Goal: Find specific page/section: Find specific page/section

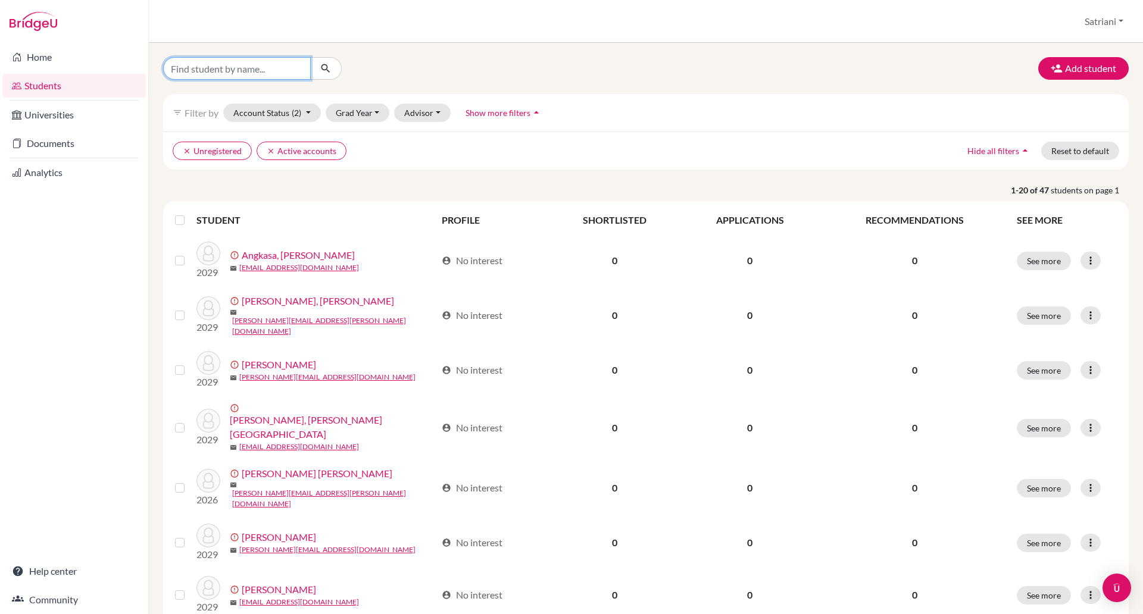
click at [245, 67] on input "Find student by name..." at bounding box center [237, 68] width 148 height 23
type input "lionel"
click button "submit" at bounding box center [326, 68] width 32 height 23
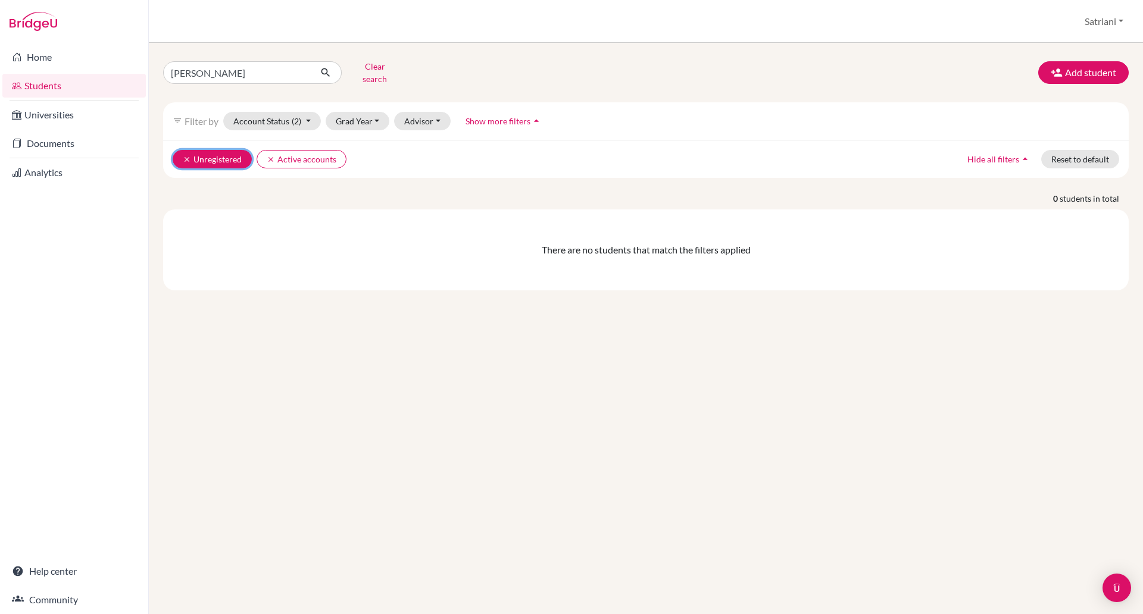
click at [185, 155] on icon "clear" at bounding box center [187, 159] width 8 height 8
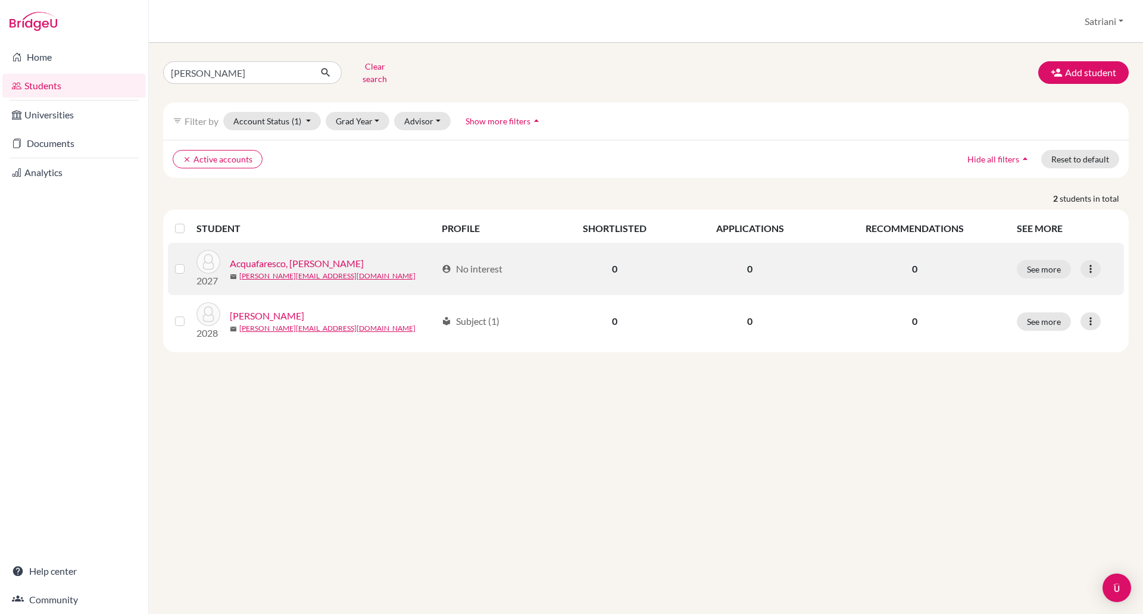
click at [299, 257] on link "Acquafaresco, [PERSON_NAME]" at bounding box center [297, 264] width 134 height 14
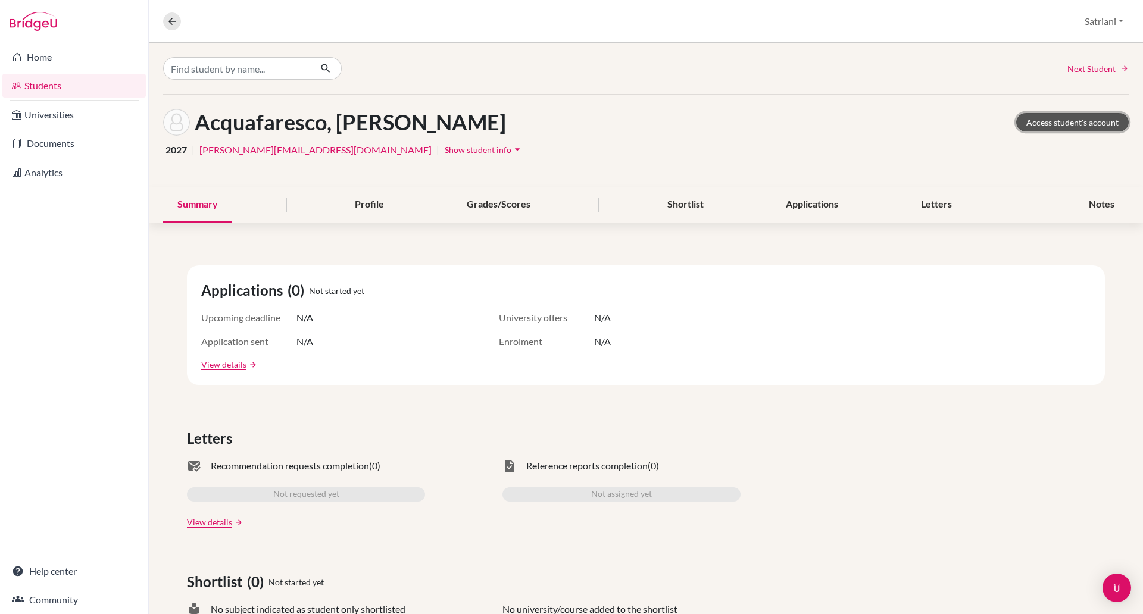
click at [1091, 122] on link "Access student's account" at bounding box center [1072, 122] width 112 height 18
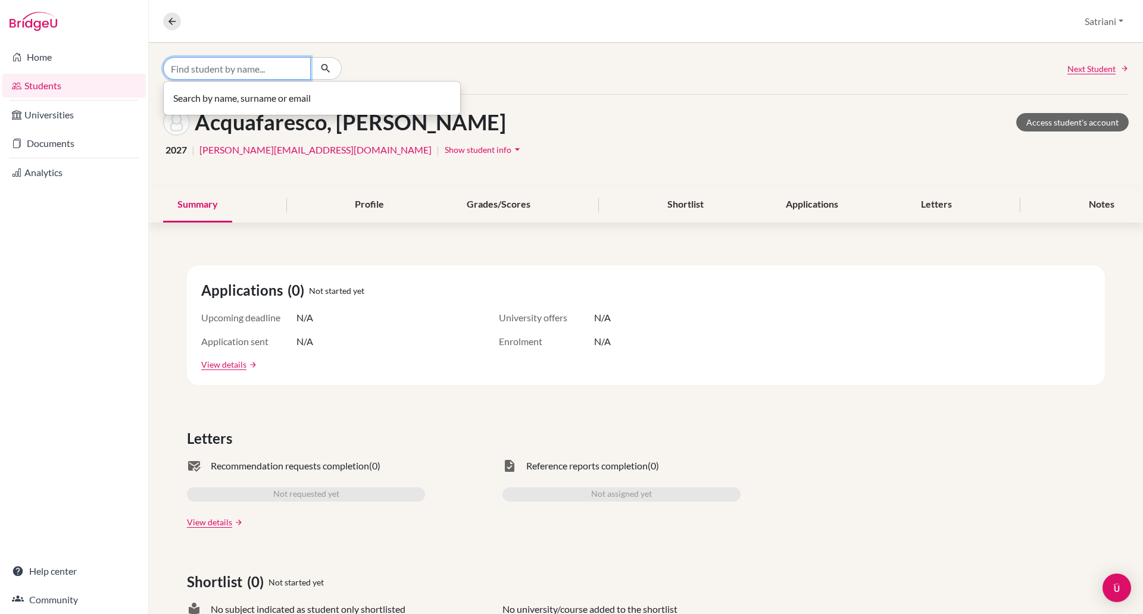
click at [250, 62] on input "Find student by name..." at bounding box center [237, 68] width 148 height 23
type input "janessa"
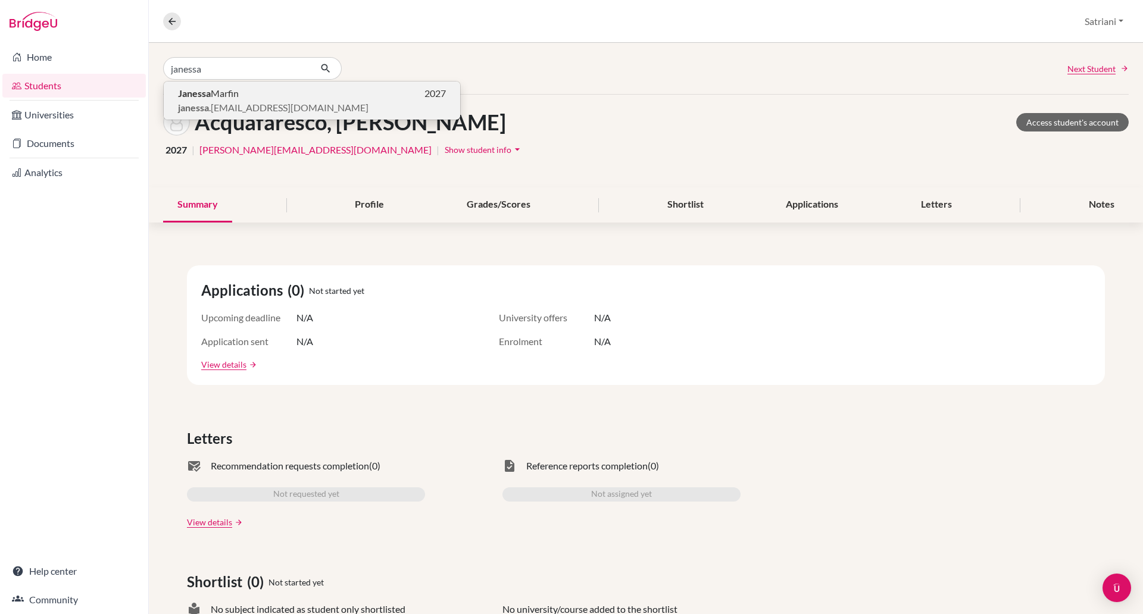
click at [314, 90] on p "[PERSON_NAME] 2027" at bounding box center [312, 93] width 268 height 14
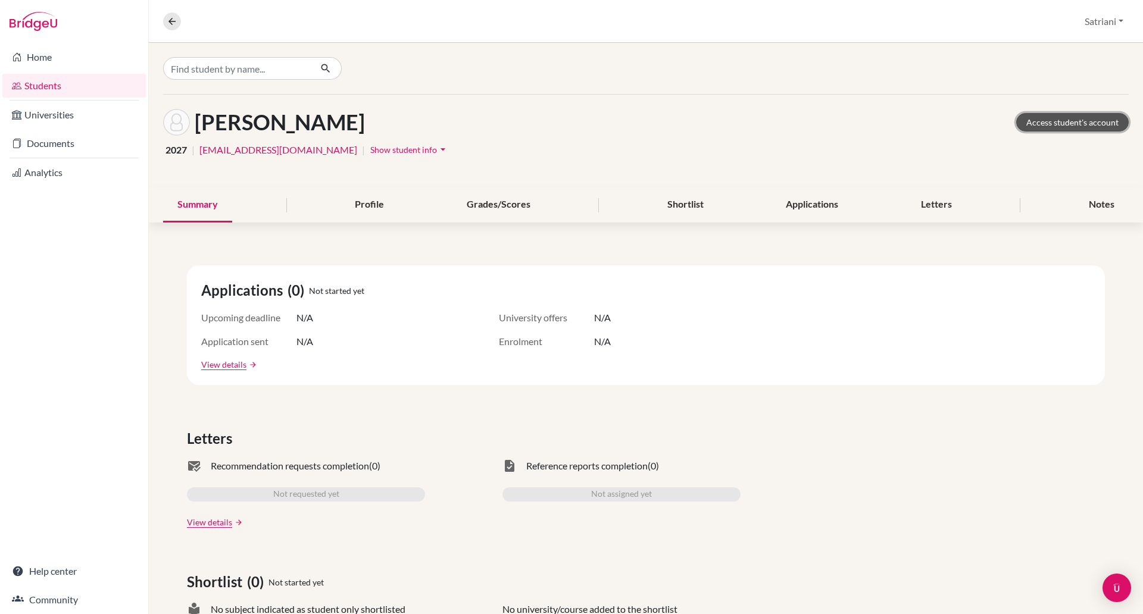
click at [1017, 116] on link "Access student's account" at bounding box center [1072, 122] width 112 height 18
